Goal: Task Accomplishment & Management: Manage account settings

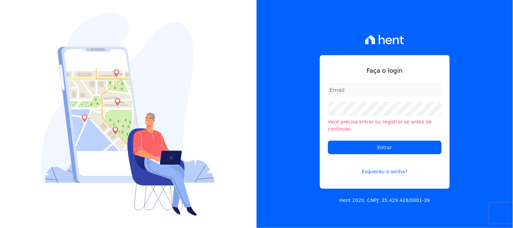
click at [356, 92] on input "email" at bounding box center [385, 90] width 114 height 14
type input "[PERSON_NAME][EMAIL_ADDRESS][PERSON_NAME][DOMAIN_NAME]"
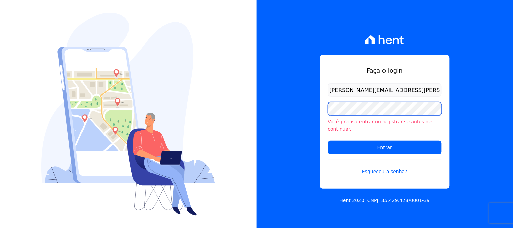
click at [297, 124] on div "Faça o login kelly.silva@construtoramgtec.com.br Você precisa entrar ou registr…" at bounding box center [385, 114] width 257 height 228
click at [328, 141] on input "Entrar" at bounding box center [385, 148] width 114 height 14
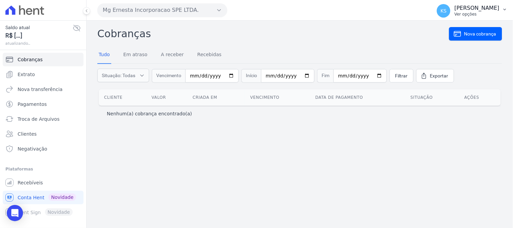
click at [486, 13] on p "Ver opções" at bounding box center [477, 14] width 45 height 5
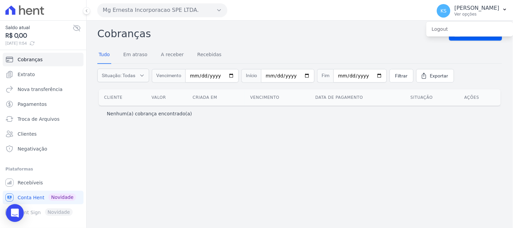
drag, startPoint x: 12, startPoint y: 208, endPoint x: 20, endPoint y: 215, distance: 10.3
click at [12, 209] on div "Open Intercom Messenger" at bounding box center [15, 213] width 18 height 18
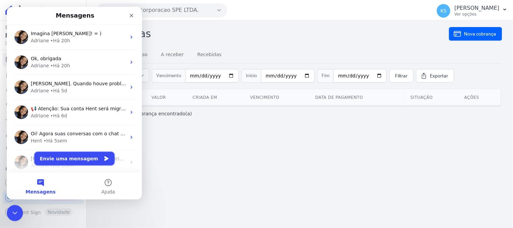
click at [68, 158] on button "Envie uma mensagem" at bounding box center [74, 159] width 80 height 14
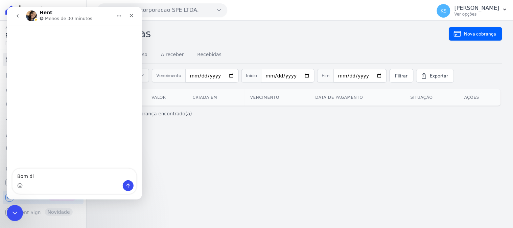
type textarea "Bom dia"
type textarea "u"
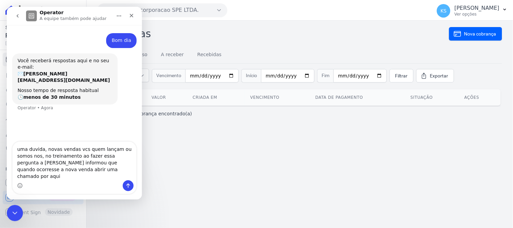
type textarea "uma duvida, novas vendas vcs quem lançam ou somos nos, no treinamento ao fazer …"
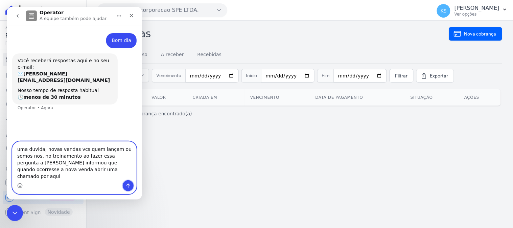
click at [129, 185] on icon "Enviar uma mensagem" at bounding box center [127, 185] width 5 height 5
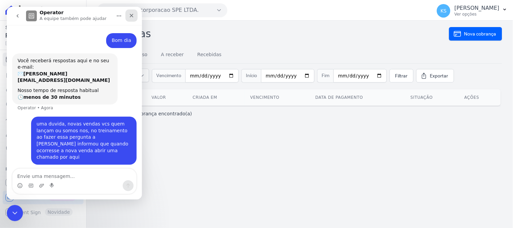
click at [134, 16] on icon "Fechar" at bounding box center [131, 15] width 5 height 5
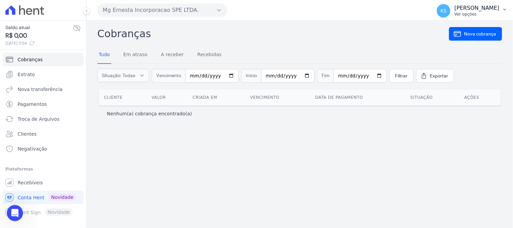
click at [485, 11] on p "[PERSON_NAME]" at bounding box center [477, 8] width 45 height 7
click at [437, 29] on link "Logout" at bounding box center [470, 29] width 87 height 12
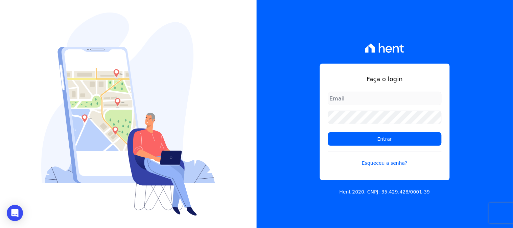
click at [359, 95] on input "email" at bounding box center [385, 99] width 114 height 14
type input "kelly.silva@construtoramgtec.com.br"
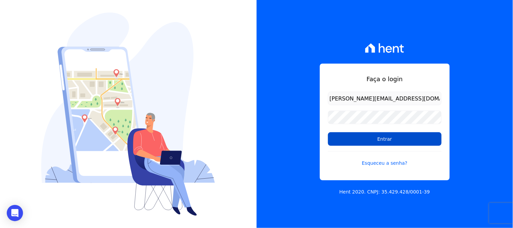
click at [387, 138] on input "Entrar" at bounding box center [385, 139] width 114 height 14
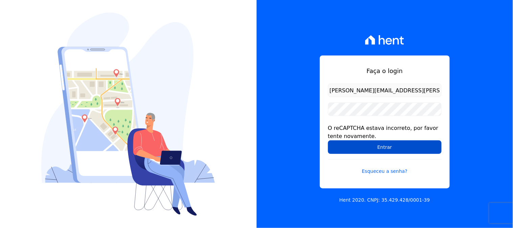
click at [359, 147] on input "Entrar" at bounding box center [385, 147] width 114 height 14
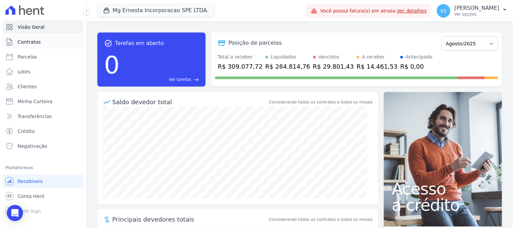
click at [25, 42] on span "Contratos" at bounding box center [29, 42] width 23 height 7
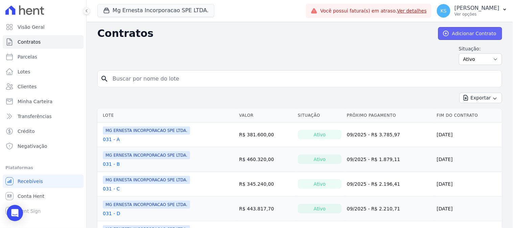
click at [465, 35] on link "Adicionar Contrato" at bounding box center [471, 33] width 64 height 13
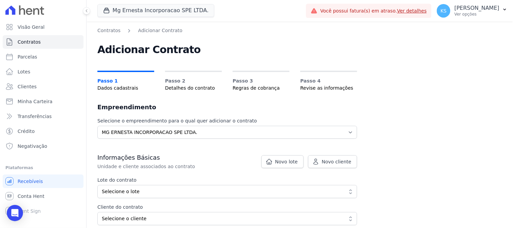
scroll to position [75, 0]
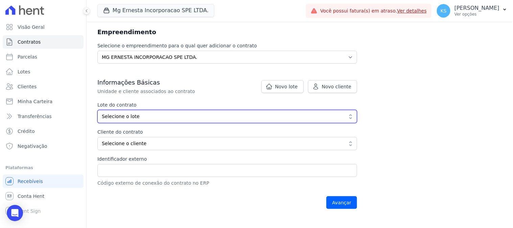
click at [125, 115] on span "Selecione o lote" at bounding box center [223, 116] width 242 height 7
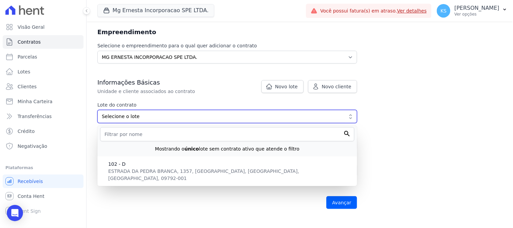
click at [125, 115] on span "Selecione o lote" at bounding box center [223, 116] width 242 height 7
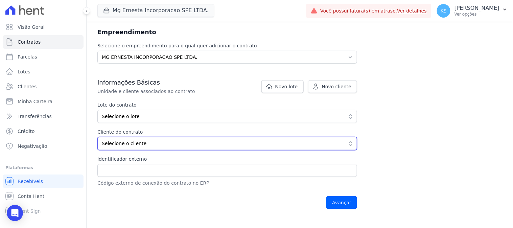
click at [146, 141] on span "Selecione o cliente" at bounding box center [223, 143] width 242 height 7
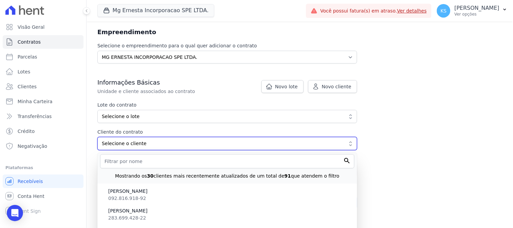
scroll to position [0, 0]
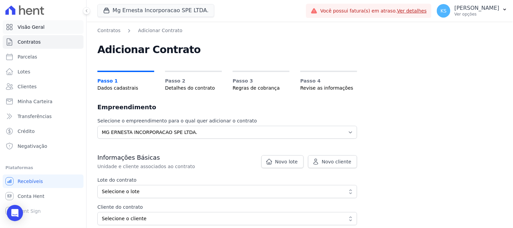
click at [35, 29] on span "Visão Geral" at bounding box center [31, 27] width 27 height 7
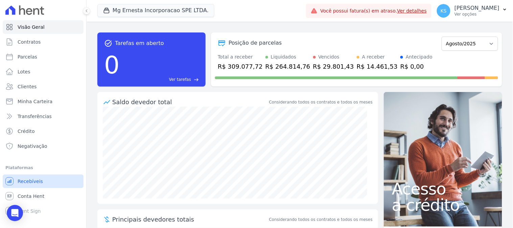
click at [31, 183] on span "Recebíveis" at bounding box center [30, 181] width 25 height 7
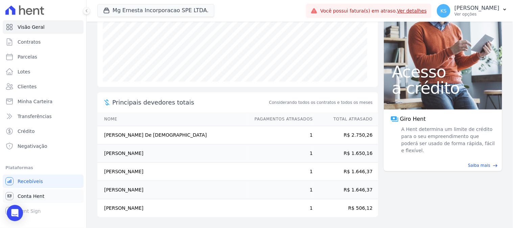
click at [25, 197] on span "Conta Hent" at bounding box center [31, 196] width 27 height 7
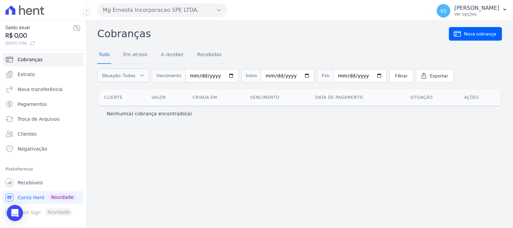
click at [78, 29] on icon at bounding box center [77, 28] width 8 height 8
click at [301, 76] on input "date" at bounding box center [287, 76] width 53 height 14
type input "[DATE]"
click at [369, 74] on input "date" at bounding box center [360, 76] width 53 height 14
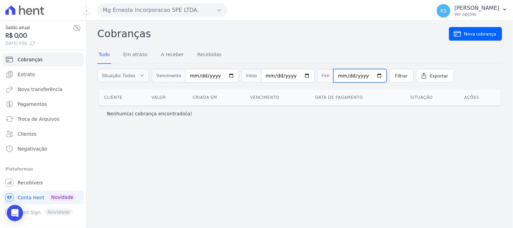
type input "[DATE]"
click at [396, 76] on span "Filtrar" at bounding box center [402, 75] width 13 height 7
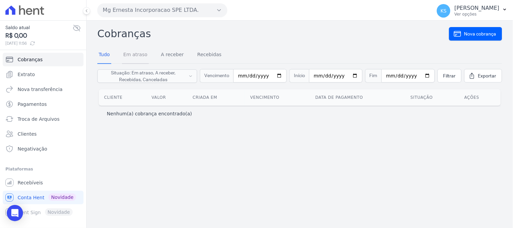
click at [142, 52] on link "Em atraso" at bounding box center [135, 55] width 27 height 18
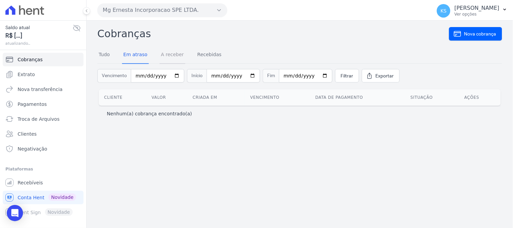
click at [173, 54] on link "A receber" at bounding box center [173, 55] width 26 height 18
click at [200, 56] on link "Recebidas" at bounding box center [209, 55] width 27 height 18
click at [109, 53] on link "Tudo" at bounding box center [104, 55] width 14 height 18
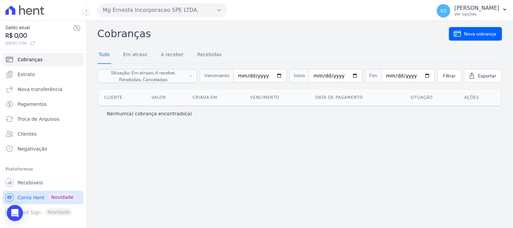
click at [29, 197] on span "Conta Hent" at bounding box center [31, 197] width 27 height 7
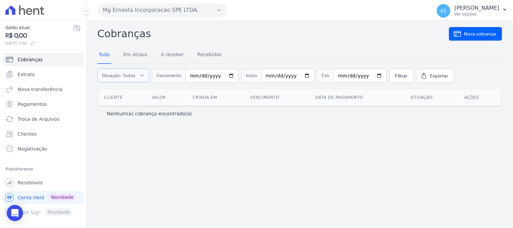
click at [119, 77] on span "Situação: Todas" at bounding box center [119, 75] width 34 height 7
click at [177, 137] on div "Cobranças Nova cobrança Tudo Em atraso A receber Recebidas Situação: Todas Em a…" at bounding box center [300, 124] width 427 height 207
click at [21, 185] on span "Recebíveis" at bounding box center [30, 182] width 25 height 7
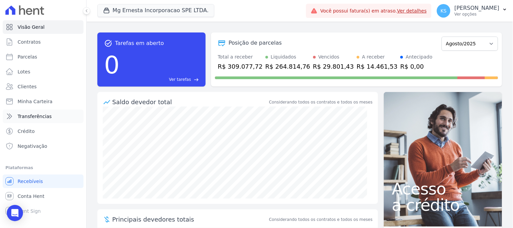
click at [38, 115] on span "Transferências" at bounding box center [35, 116] width 34 height 7
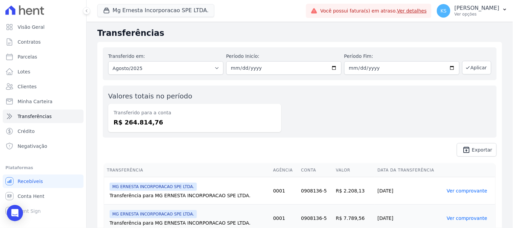
drag, startPoint x: 120, startPoint y: 123, endPoint x: 186, endPoint y: 137, distance: 68.2
click at [168, 124] on dd "R$ 264.814,76" at bounding box center [195, 122] width 162 height 9
click at [473, 151] on span "Exportar" at bounding box center [482, 150] width 20 height 4
click at [26, 126] on link "Crédito" at bounding box center [43, 132] width 81 height 14
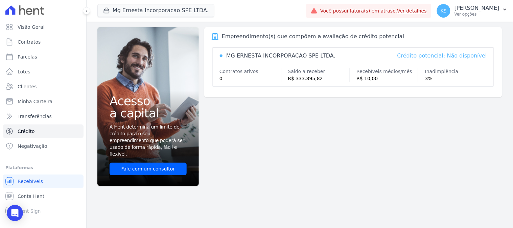
drag, startPoint x: 288, startPoint y: 78, endPoint x: 319, endPoint y: 80, distance: 30.9
click at [319, 80] on div "R$ 333.895,82" at bounding box center [319, 78] width 62 height 7
click at [336, 82] on div "R$ 333.895,82" at bounding box center [319, 78] width 62 height 7
drag, startPoint x: 360, startPoint y: 80, endPoint x: 380, endPoint y: 80, distance: 19.6
click at [380, 80] on div "R$ 10,00" at bounding box center [388, 78] width 62 height 7
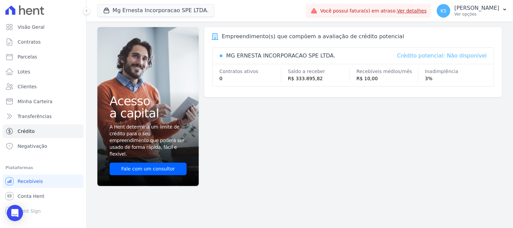
click at [399, 83] on div "MG ERNESTA INCORPORACAO SPE LTDA. Crédito potencial: Não disponível Contratos a…" at bounding box center [354, 66] width 282 height 39
click at [28, 102] on span "Minha Carteira" at bounding box center [35, 101] width 35 height 7
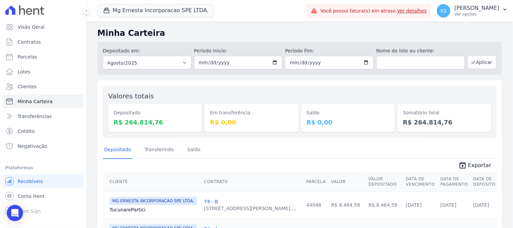
drag, startPoint x: 115, startPoint y: 122, endPoint x: 153, endPoint y: 122, distance: 37.9
click at [153, 122] on dd "R$ 264.814,76" at bounding box center [155, 122] width 83 height 9
click at [164, 122] on dd "R$ 264.814,76" at bounding box center [155, 122] width 83 height 9
